Goal: Use online tool/utility: Utilize a website feature to perform a specific function

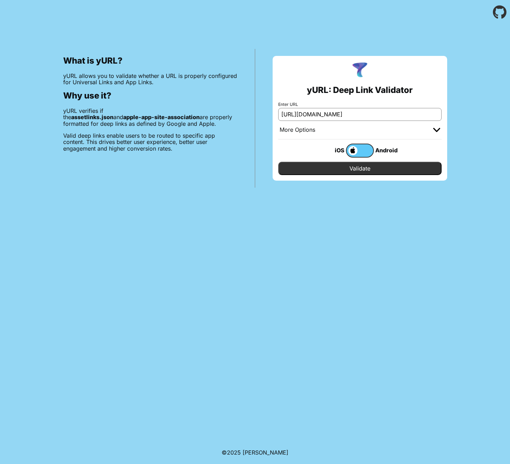
click at [314, 114] on input "[URL][DOMAIN_NAME]" at bounding box center [359, 114] width 163 height 13
type input "[URL][DOMAIN_NAME]"
click at [327, 166] on input "Validate" at bounding box center [359, 168] width 163 height 13
